Goal: Navigation & Orientation: Find specific page/section

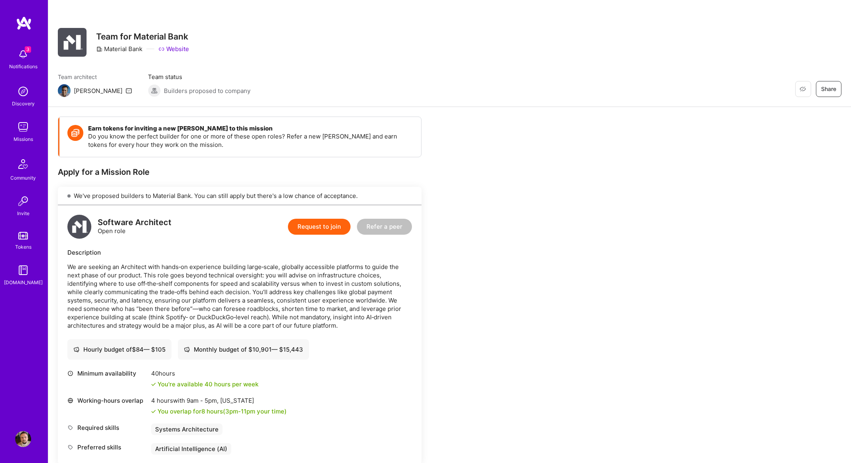
click at [31, 55] on div "3 Notifications" at bounding box center [22, 59] width 49 height 28
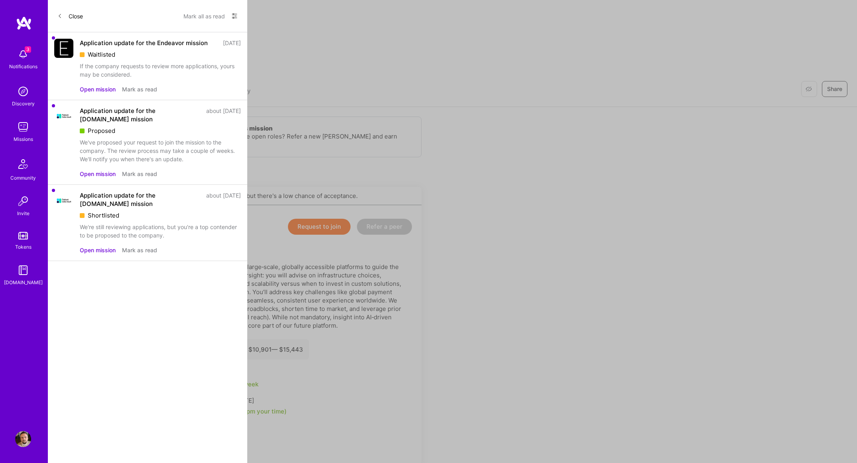
click at [67, 19] on button "Close" at bounding box center [70, 16] width 26 height 13
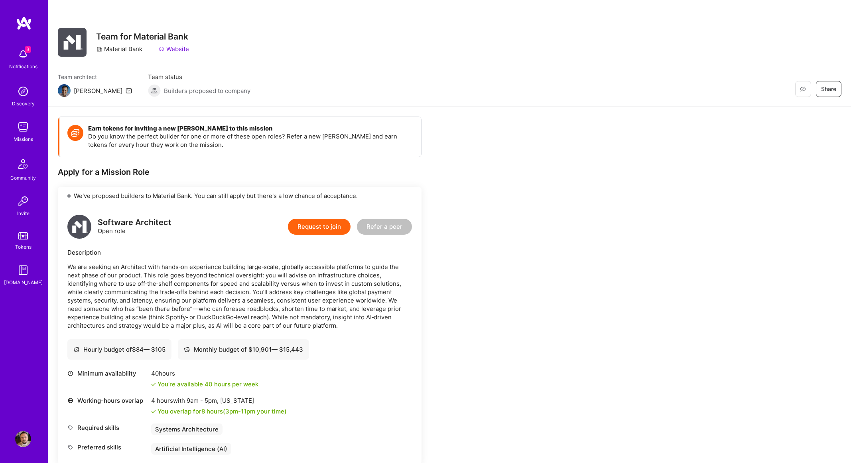
click at [27, 25] on img at bounding box center [24, 23] width 16 height 14
